Goal: Find specific page/section: Find specific page/section

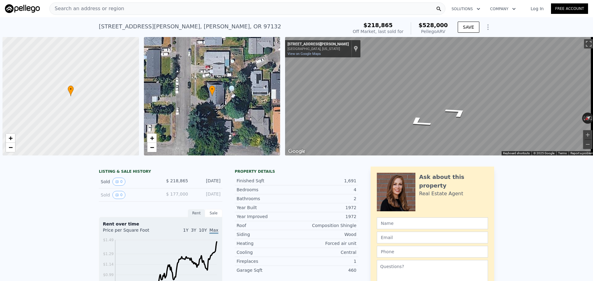
scroll to position [0, 2]
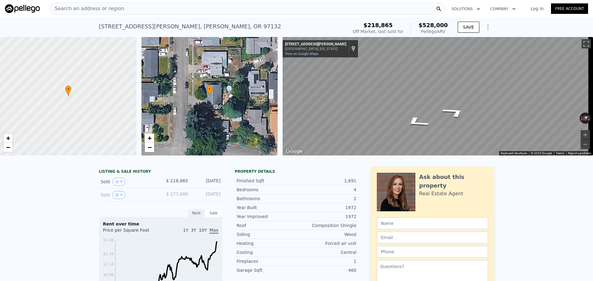
click at [139, 10] on div "Search an address or region" at bounding box center [247, 8] width 396 height 12
type input "4"
type input "2096"
type input "$ 526,000"
type input "$ 262,583"
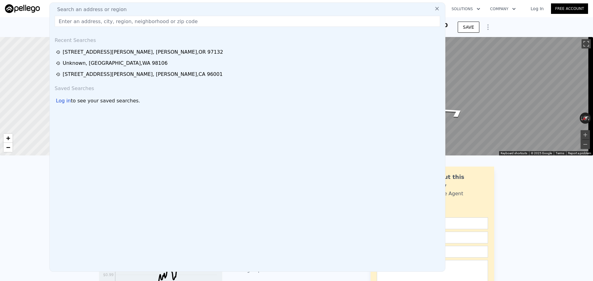
click at [132, 25] on input "text" at bounding box center [247, 21] width 385 height 11
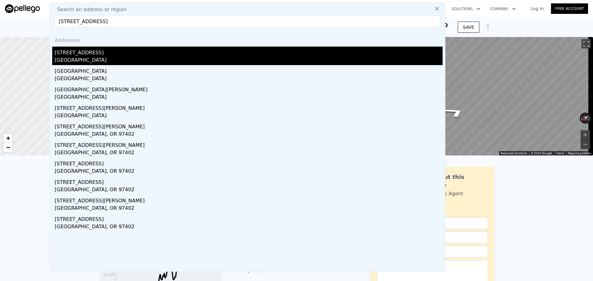
type input "[STREET_ADDRESS]"
click at [123, 52] on div "[STREET_ADDRESS]" at bounding box center [249, 52] width 388 height 10
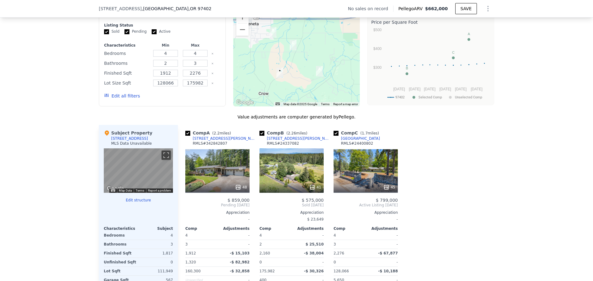
scroll to position [523, 0]
